Goal: Check status: Check status

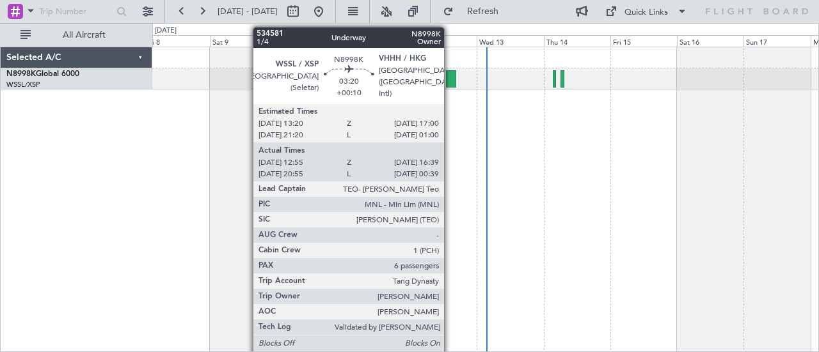
click at [450, 77] on div at bounding box center [451, 78] width 10 height 17
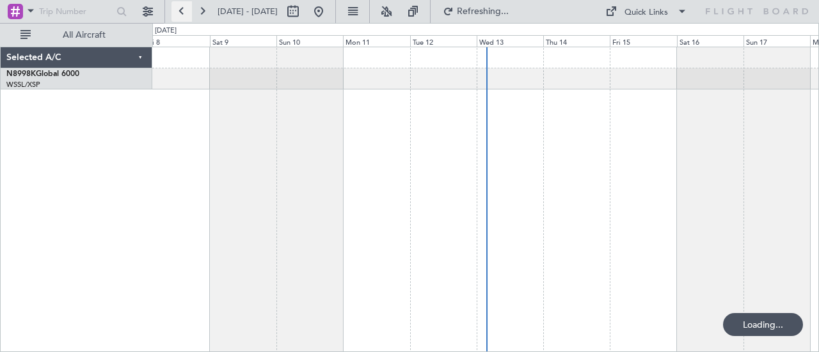
click at [178, 14] on button at bounding box center [181, 11] width 20 height 20
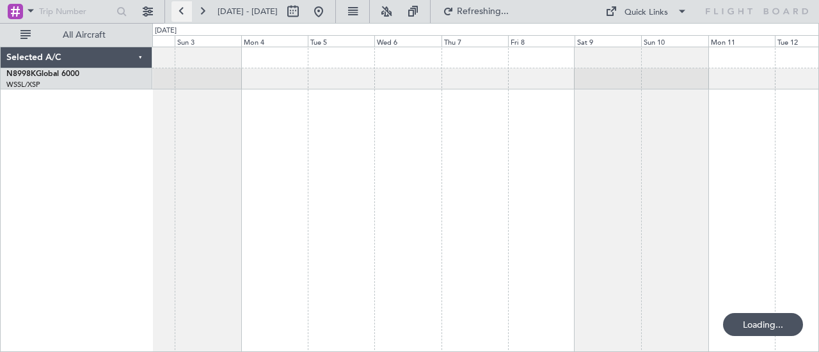
click at [177, 12] on button at bounding box center [181, 11] width 20 height 20
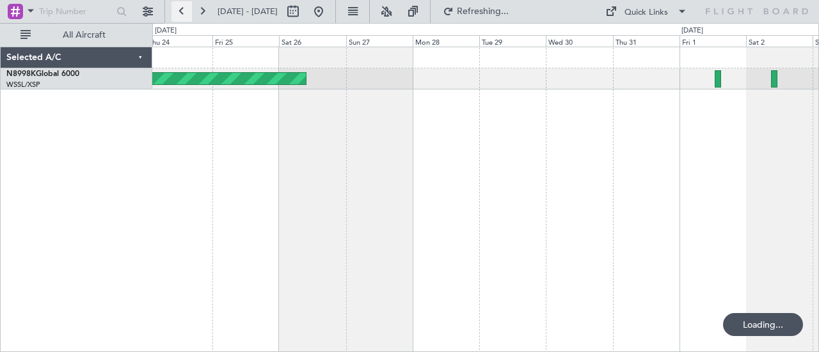
click at [176, 10] on button at bounding box center [181, 11] width 20 height 20
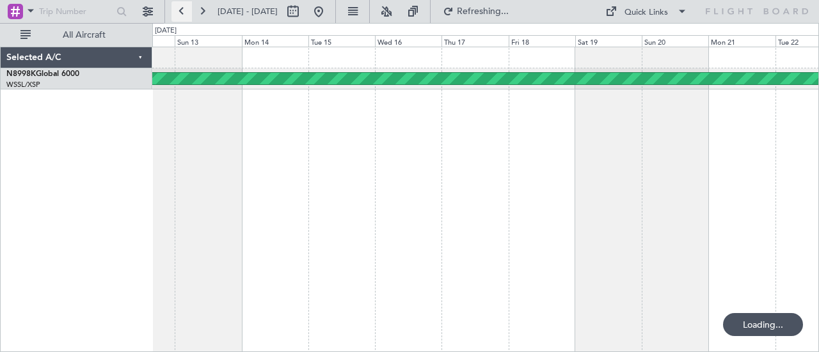
click at [176, 10] on button at bounding box center [181, 11] width 20 height 20
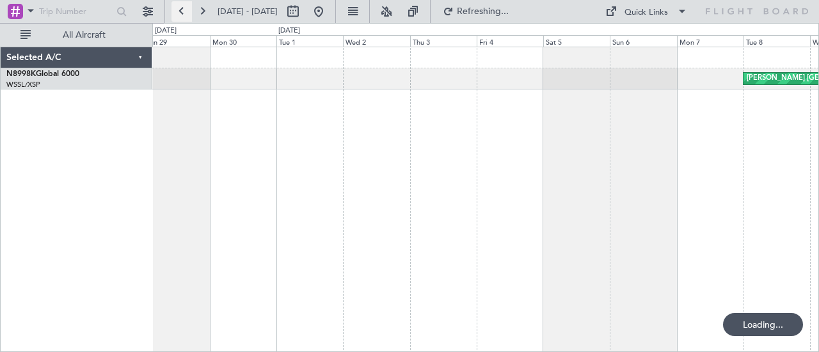
click at [176, 10] on button at bounding box center [181, 11] width 20 height 20
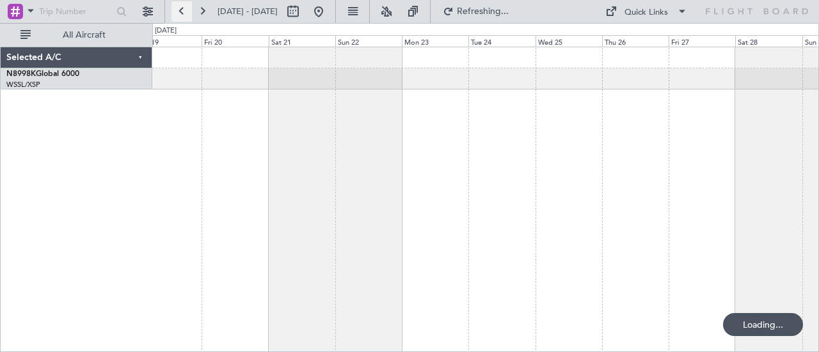
click at [176, 10] on button at bounding box center [181, 11] width 20 height 20
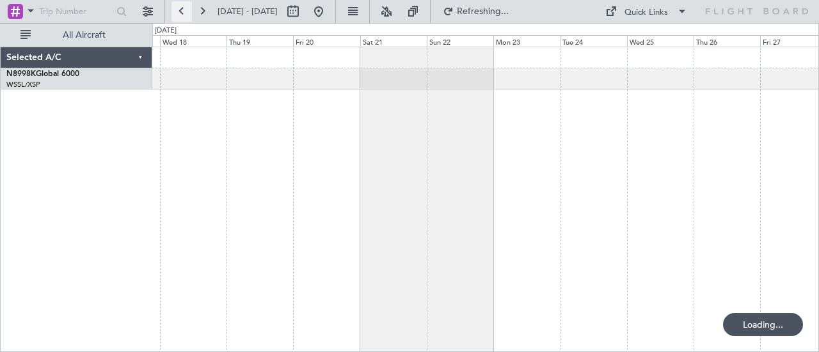
click at [176, 10] on button at bounding box center [181, 11] width 20 height 20
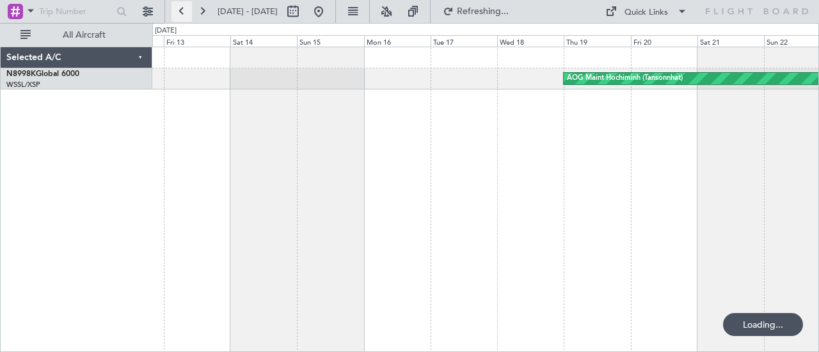
click at [176, 10] on button at bounding box center [181, 11] width 20 height 20
click at [175, 10] on button at bounding box center [181, 11] width 20 height 20
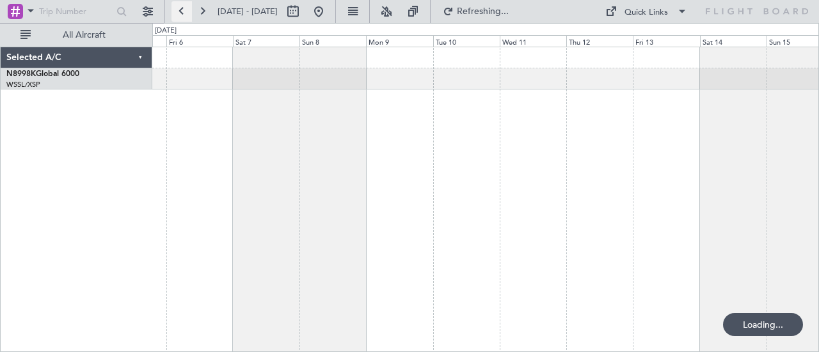
click at [175, 10] on button at bounding box center [181, 11] width 20 height 20
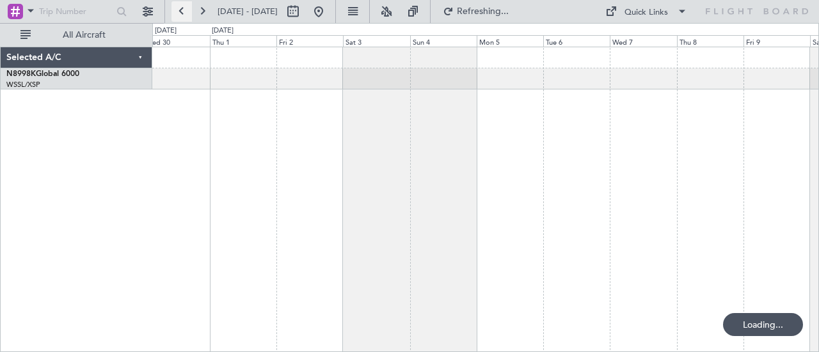
click at [173, 10] on button at bounding box center [181, 11] width 20 height 20
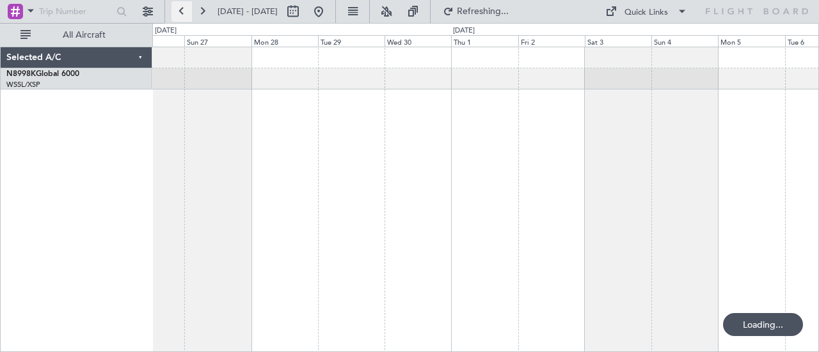
click at [173, 10] on button at bounding box center [181, 11] width 20 height 20
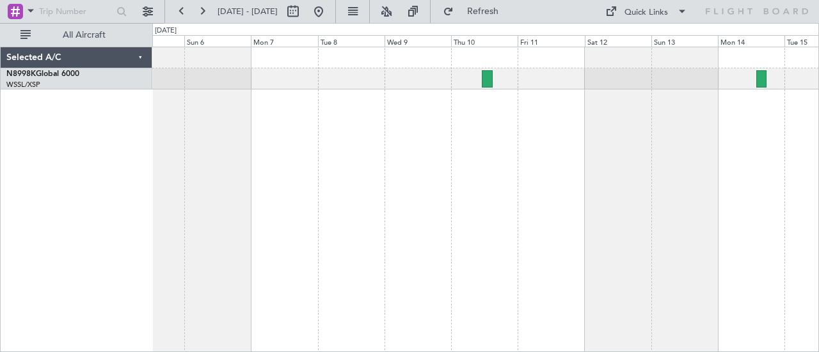
click at [313, 166] on div at bounding box center [485, 200] width 667 height 306
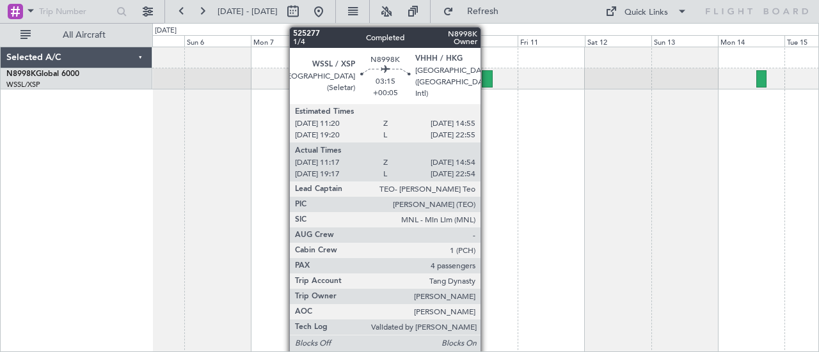
click at [487, 79] on div at bounding box center [487, 78] width 11 height 17
